Goal: Communication & Community: Answer question/provide support

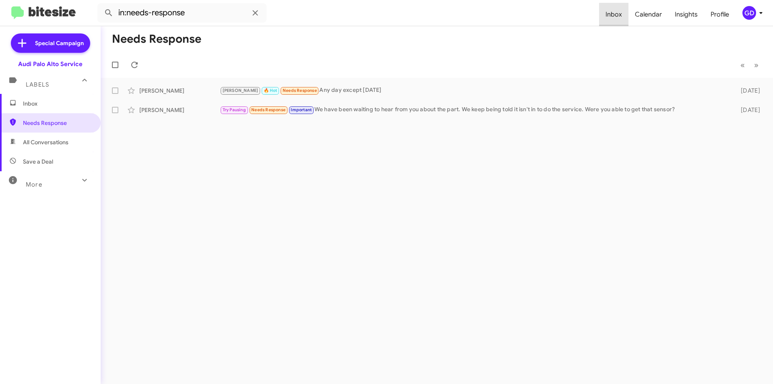
click at [618, 14] on span "Inbox" at bounding box center [613, 14] width 29 height 23
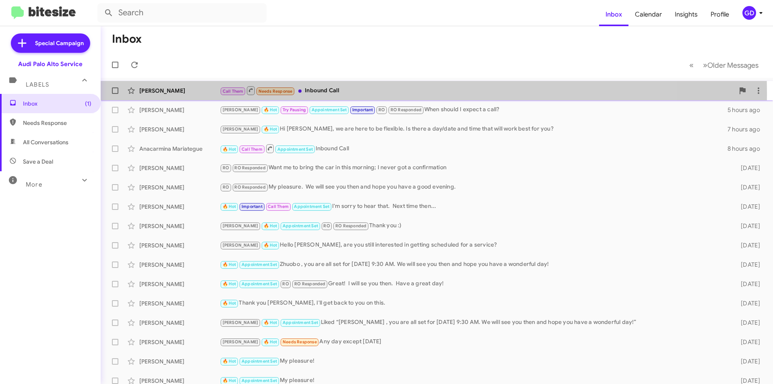
click at [159, 93] on div "[PERSON_NAME]" at bounding box center [179, 91] width 81 height 8
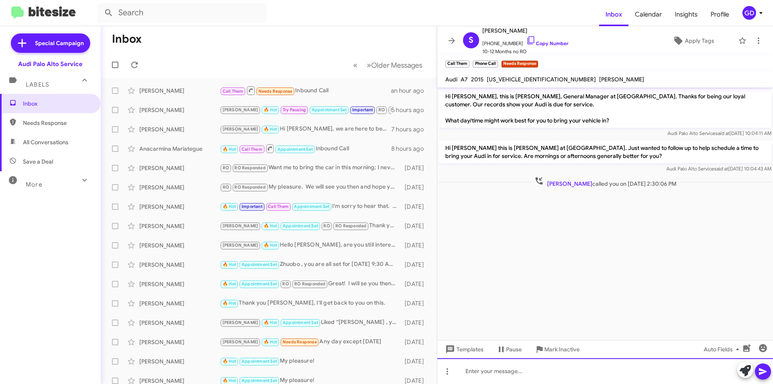
click at [463, 374] on div at bounding box center [605, 371] width 336 height 26
click at [764, 370] on icon at bounding box center [763, 371] width 8 height 7
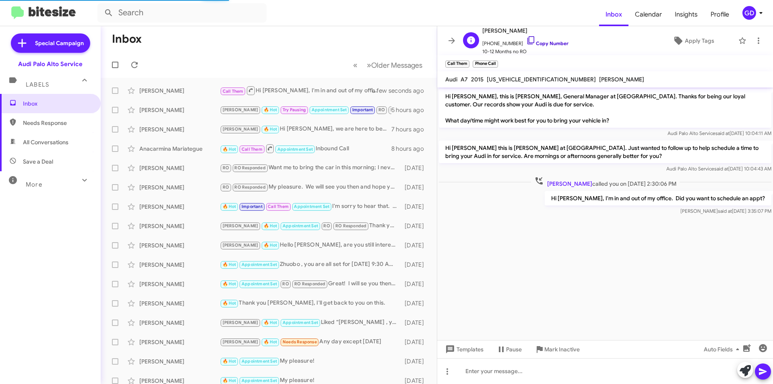
click at [543, 44] on link "Copy Number" at bounding box center [547, 43] width 42 height 6
click at [43, 123] on span "Needs Response" at bounding box center [57, 123] width 68 height 8
type input "in:needs-response"
